Goal: Task Accomplishment & Management: Manage account settings

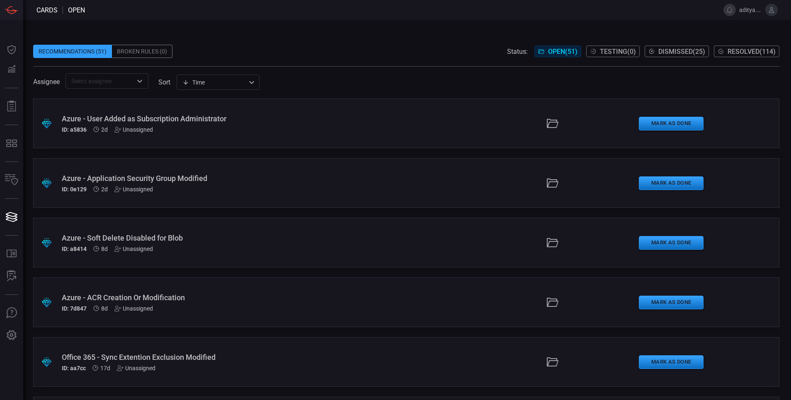
click at [770, 6] on button at bounding box center [771, 10] width 12 height 12
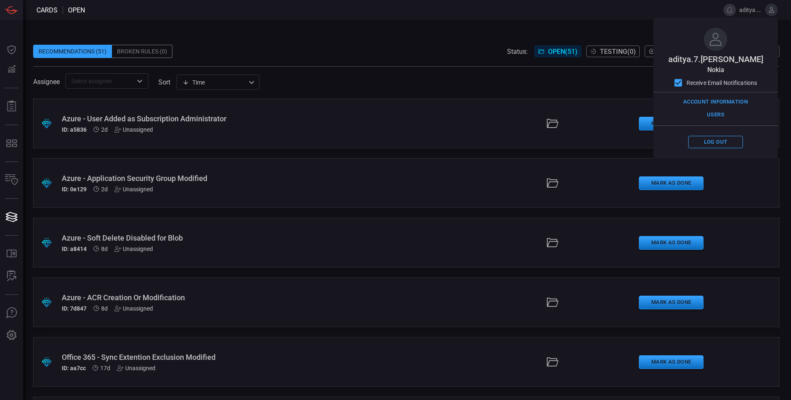
click at [711, 135] on span at bounding box center [715, 131] width 124 height 10
click at [711, 140] on button "Log out" at bounding box center [715, 142] width 55 height 13
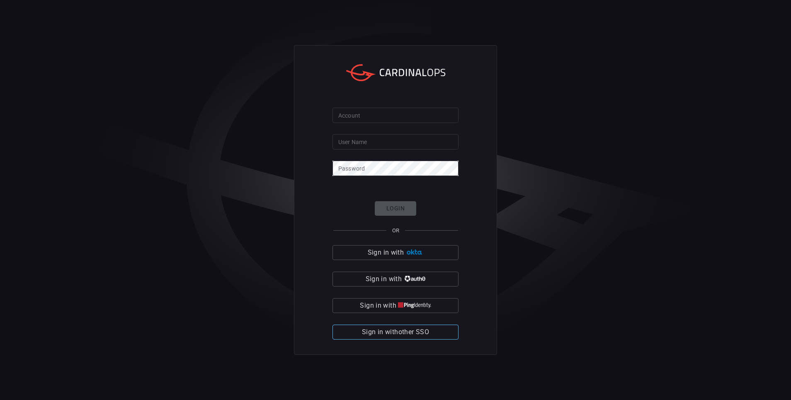
click at [411, 327] on span "Sign in with other SSO" at bounding box center [395, 333] width 67 height 12
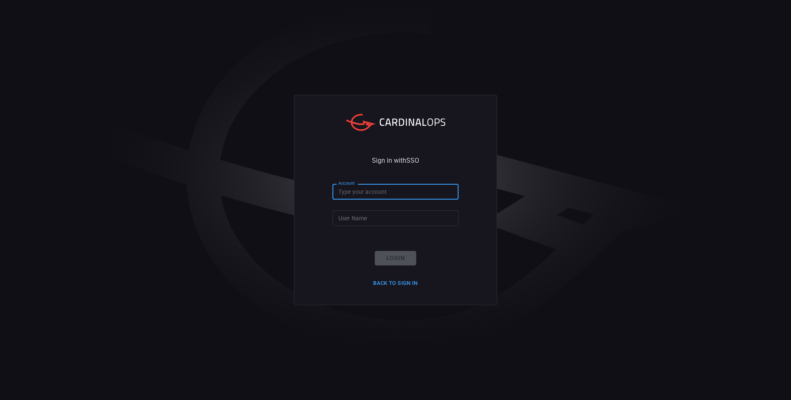
click at [360, 196] on input "Account" at bounding box center [395, 191] width 126 height 15
